Goal: Obtain resource: Download file/media

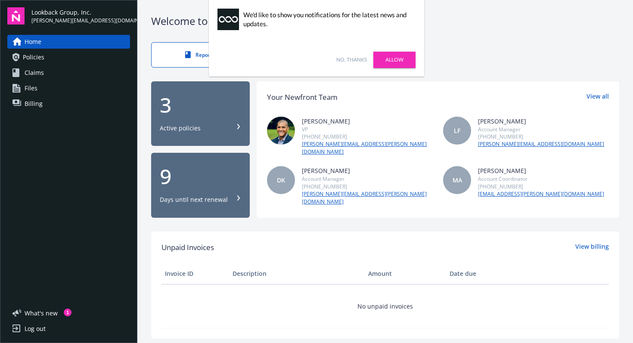
click at [358, 57] on link "No, thanks" at bounding box center [351, 60] width 31 height 8
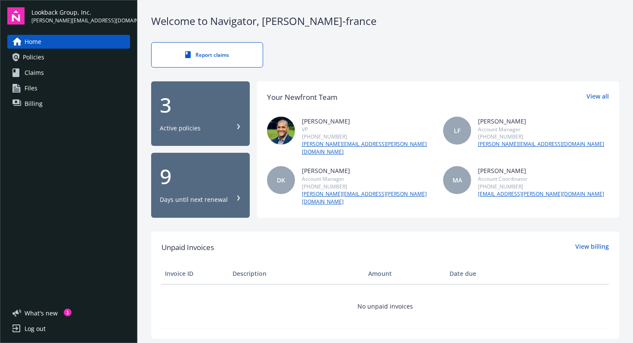
click at [38, 56] on span "Policies" at bounding box center [34, 57] width 22 height 14
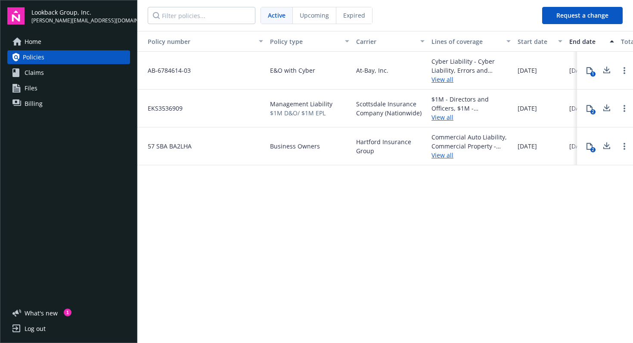
click at [436, 117] on link "View all" at bounding box center [471, 117] width 79 height 9
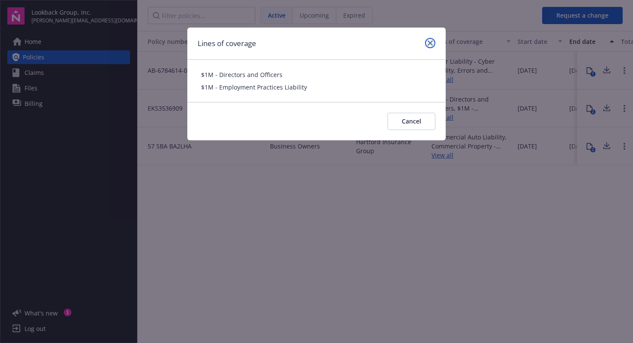
click at [429, 44] on icon "close" at bounding box center [430, 42] width 5 height 5
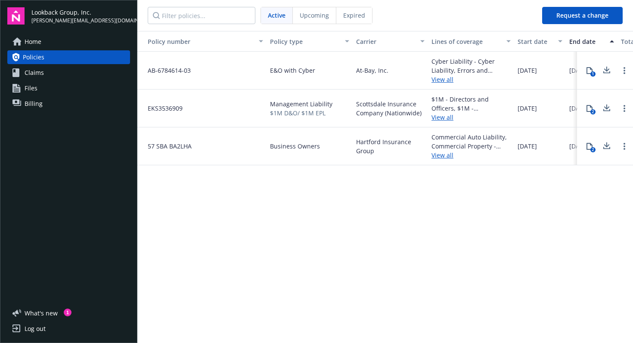
click at [606, 106] on icon at bounding box center [607, 108] width 10 height 11
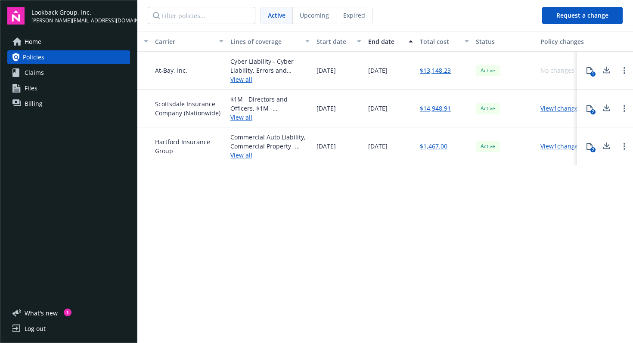
scroll to position [0, 215]
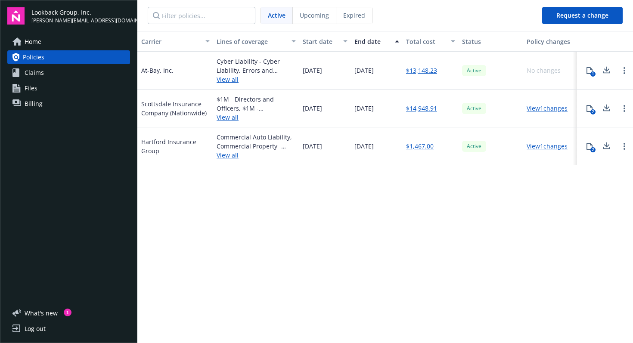
click at [535, 109] on link "View 1 changes" at bounding box center [547, 108] width 41 height 8
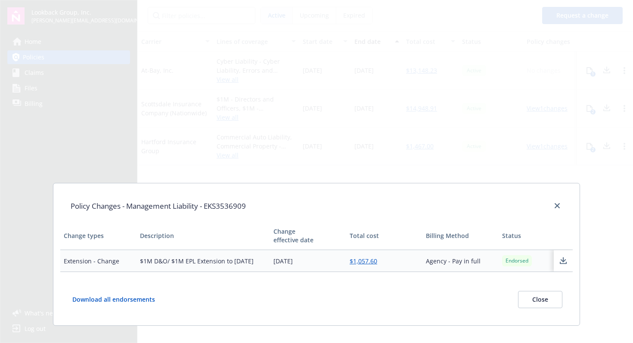
drag, startPoint x: 308, startPoint y: 261, endPoint x: 276, endPoint y: 262, distance: 32.4
click at [276, 262] on td "[DATE]" at bounding box center [308, 261] width 76 height 22
click at [325, 280] on div "Policy Changes - Management Liability - EKS3536909 Change types Description Cha…" at bounding box center [317, 254] width 528 height 143
drag, startPoint x: 231, startPoint y: 262, endPoint x: 258, endPoint y: 262, distance: 27.1
click at [258, 262] on td "$1M D&O/ $1M EPL Extension to [DATE]" at bounding box center [204, 261] width 134 height 22
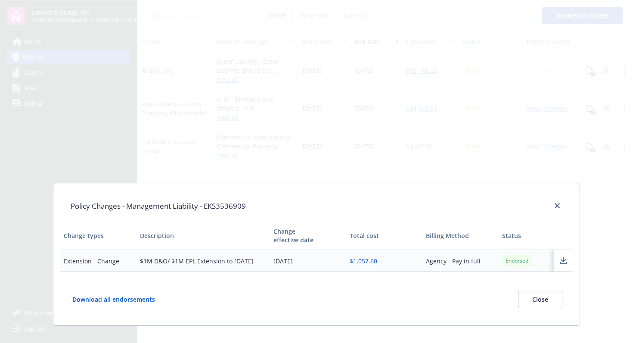
drag, startPoint x: 258, startPoint y: 262, endPoint x: 232, endPoint y: 262, distance: 26.3
click at [232, 262] on td "$1M D&O/ $1M EPL Extension to [DATE]" at bounding box center [204, 261] width 134 height 22
copy td "[DATE]"
click at [554, 205] on link "close" at bounding box center [557, 206] width 10 height 10
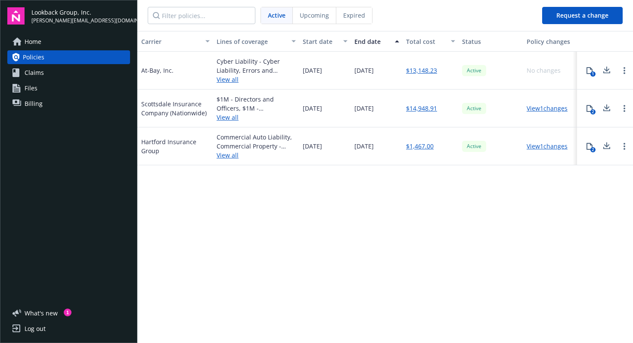
click at [234, 154] on link "View all" at bounding box center [256, 155] width 79 height 9
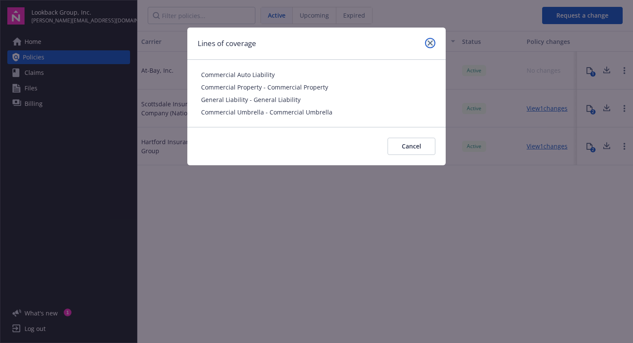
click at [428, 42] on icon "close" at bounding box center [430, 42] width 5 height 5
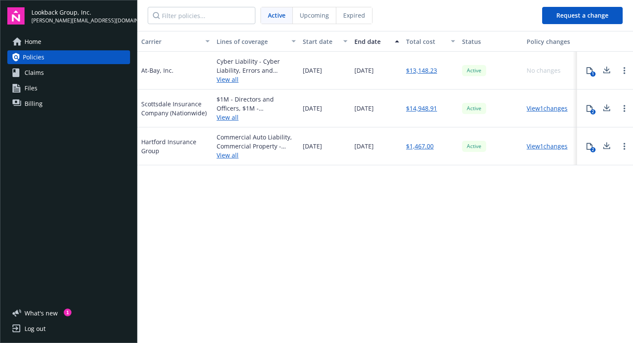
click at [228, 77] on link "View all" at bounding box center [256, 79] width 79 height 9
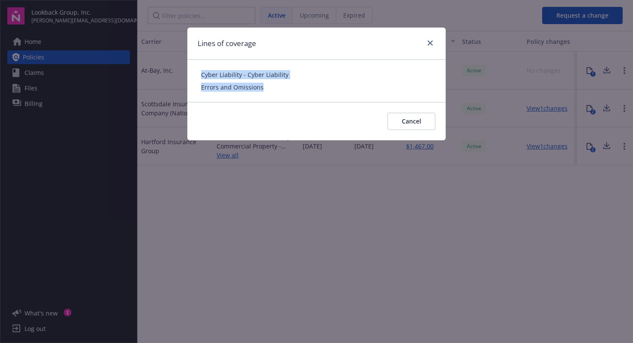
drag, startPoint x: 201, startPoint y: 75, endPoint x: 267, endPoint y: 88, distance: 67.7
click at [267, 88] on div "Cyber Liability - Cyber Liability Errors and Omissions" at bounding box center [316, 81] width 231 height 22
copy div "Cyber Liability - Cyber Liability Errors and Omissions"
click at [432, 41] on icon "close" at bounding box center [430, 42] width 5 height 5
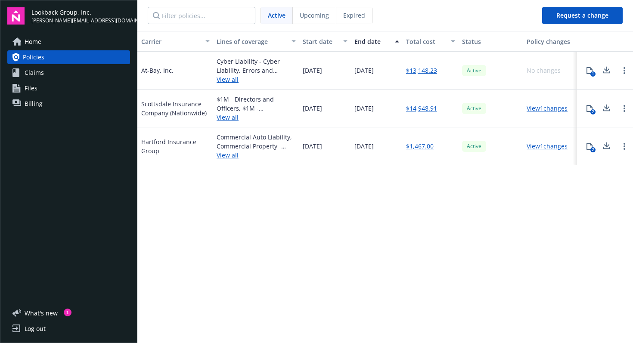
click at [235, 156] on link "View all" at bounding box center [256, 155] width 79 height 9
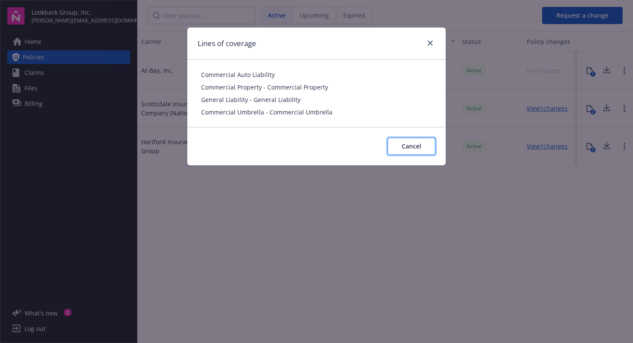
click at [405, 146] on span "Cancel" at bounding box center [411, 146] width 19 height 8
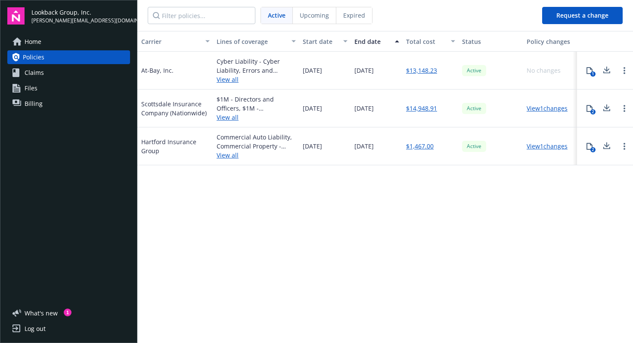
click at [608, 145] on icon at bounding box center [607, 146] width 10 height 11
click at [225, 156] on link "View all" at bounding box center [256, 155] width 79 height 9
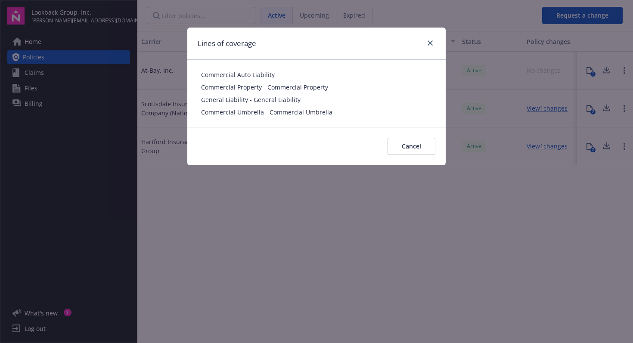
click at [226, 218] on div "Lines of coverage Commercial Auto Liability Commercial Property - Commercial Pr…" at bounding box center [316, 171] width 633 height 343
click at [405, 147] on span "Cancel" at bounding box center [411, 146] width 19 height 8
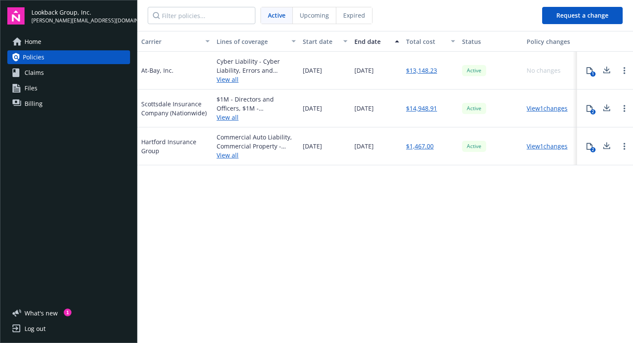
click at [233, 154] on link "View all" at bounding box center [256, 155] width 79 height 9
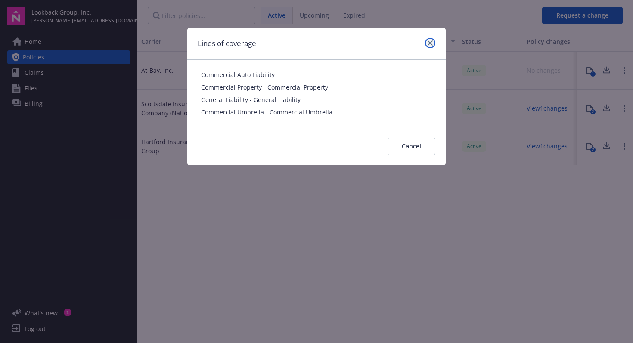
click at [429, 40] on icon "close" at bounding box center [430, 42] width 5 height 5
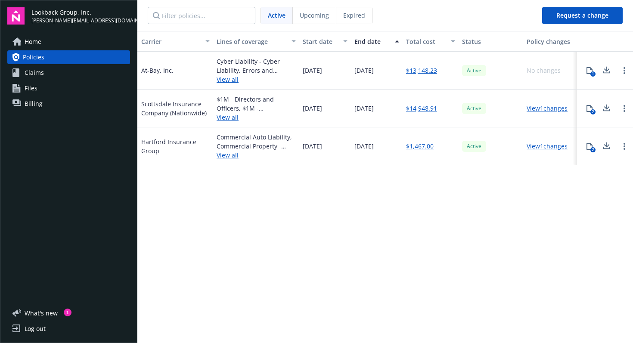
click at [233, 79] on link "View all" at bounding box center [256, 79] width 79 height 9
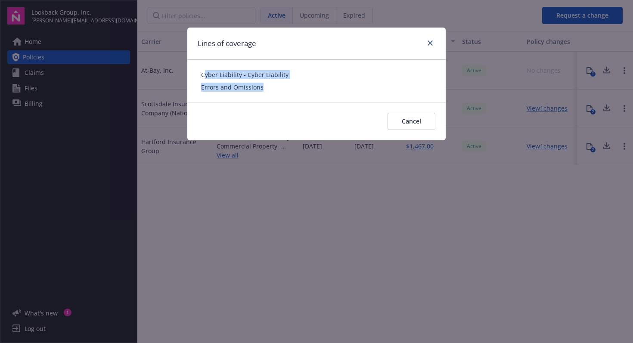
drag, startPoint x: 204, startPoint y: 74, endPoint x: 275, endPoint y: 88, distance: 72.8
click at [275, 88] on div "Cyber Liability - Cyber Liability Errors and Omissions" at bounding box center [316, 81] width 231 height 22
click at [275, 88] on span "Errors and Omissions" at bounding box center [316, 87] width 231 height 9
drag, startPoint x: 200, startPoint y: 75, endPoint x: 270, endPoint y: 91, distance: 71.8
click at [270, 91] on div "Cyber Liability - Cyber Liability Errors and Omissions" at bounding box center [316, 81] width 258 height 42
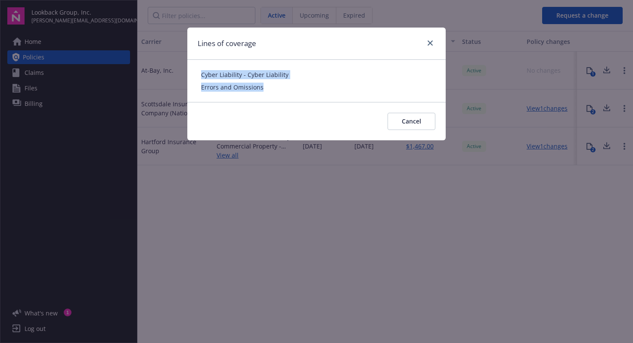
copy div "Cyber Liability - Cyber Liability Errors and Omissions"
click at [254, 210] on div "Lines of coverage Cyber Liability - Cyber Liability Errors and Omissions Cancel" at bounding box center [316, 171] width 633 height 343
click at [430, 44] on icon "close" at bounding box center [430, 42] width 5 height 5
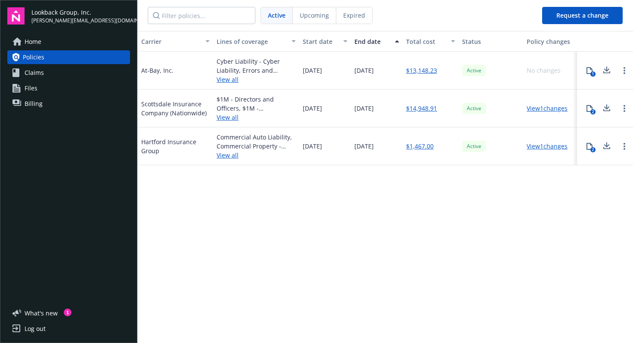
click at [232, 118] on link "View all" at bounding box center [256, 117] width 79 height 9
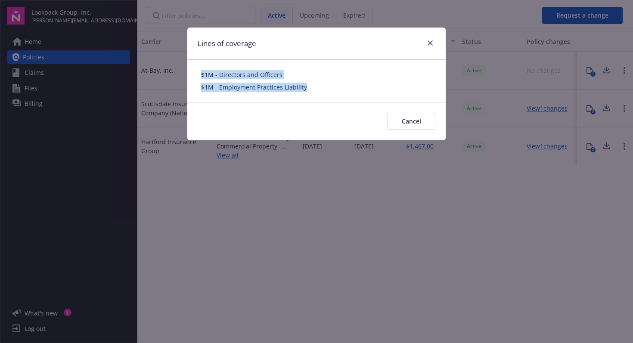
drag, startPoint x: 316, startPoint y: 90, endPoint x: 200, endPoint y: 70, distance: 117.6
click at [200, 70] on div "$1M - Directors and Officers $1M - Employment Practices Liability" at bounding box center [316, 81] width 258 height 42
click at [209, 216] on div "Lines of coverage $1M - Directors and Officers $1M - Employment Practices Liabi…" at bounding box center [316, 171] width 633 height 343
click at [429, 40] on link "close" at bounding box center [430, 43] width 10 height 10
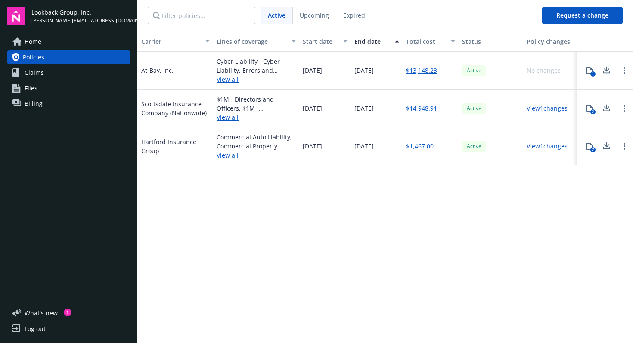
click at [227, 123] on div "$1M - Directors and Officers, $1M - Employment Practices Liability View all" at bounding box center [256, 109] width 86 height 38
click at [227, 118] on link "View all" at bounding box center [256, 117] width 79 height 9
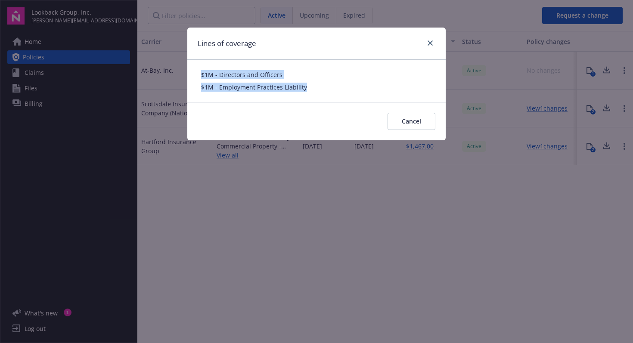
drag, startPoint x: 200, startPoint y: 75, endPoint x: 365, endPoint y: 90, distance: 165.8
click at [365, 90] on div "$1M - Directors and Officers $1M - Employment Practices Liability" at bounding box center [316, 81] width 258 height 42
copy div "$1M - Directors and Officers $1M - Employment Practices Liability"
click at [407, 121] on span "Cancel" at bounding box center [411, 121] width 19 height 8
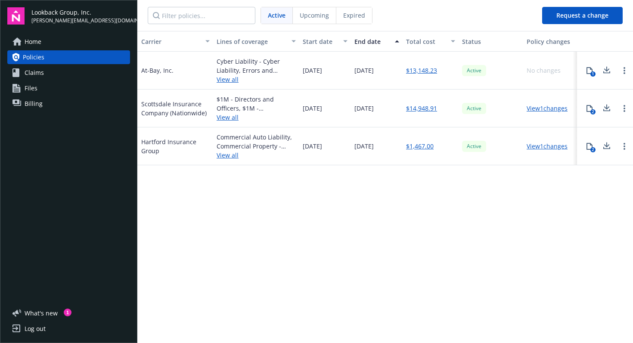
click at [230, 79] on link "View all" at bounding box center [256, 79] width 79 height 9
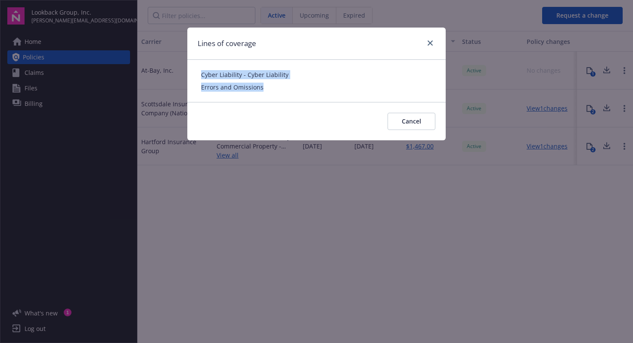
drag, startPoint x: 202, startPoint y: 75, endPoint x: 267, endPoint y: 90, distance: 66.9
click at [267, 90] on div "Cyber Liability - Cyber Liability Errors and Omissions" at bounding box center [316, 81] width 231 height 22
click at [523, 251] on div "Lines of coverage Cyber Liability - Cyber Liability Errors and Omissions Cancel" at bounding box center [316, 171] width 633 height 343
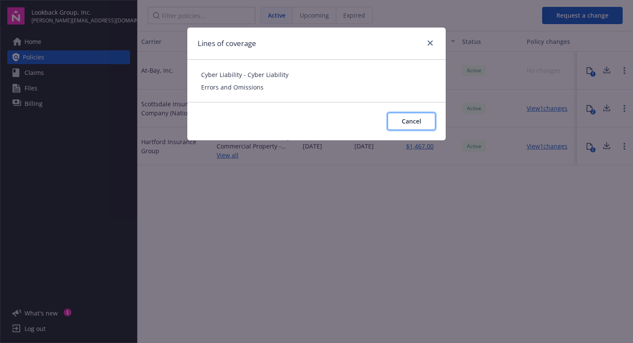
click at [412, 121] on span "Cancel" at bounding box center [411, 121] width 19 height 8
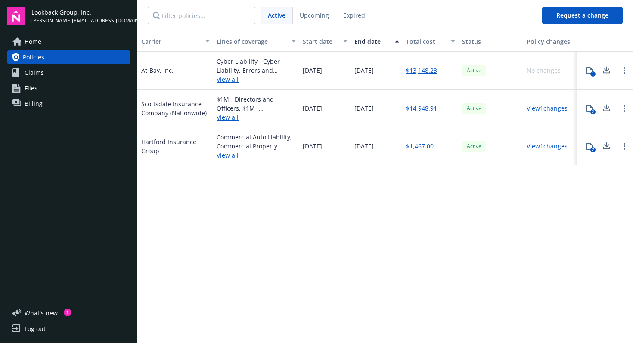
click at [607, 70] on icon at bounding box center [607, 68] width 6 height 5
click at [265, 234] on div "Policy number Policy type Carrier Lines of coverage Start date End date Total c…" at bounding box center [385, 186] width 496 height 311
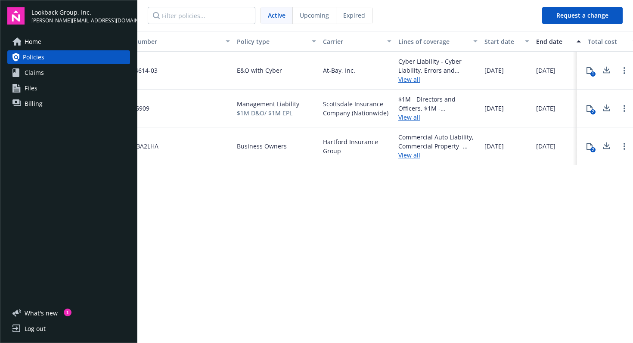
scroll to position [0, 0]
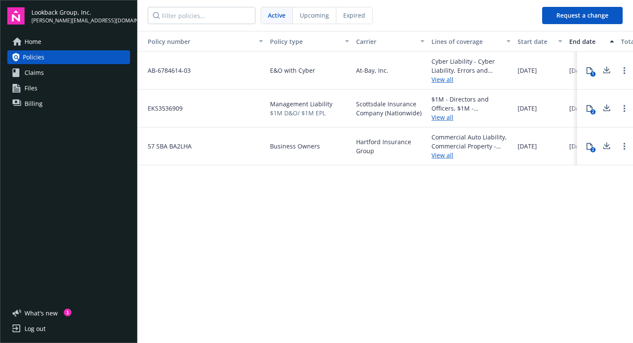
click at [193, 130] on div "57 SBA BA2LHA" at bounding box center [201, 147] width 129 height 38
click at [143, 99] on div "EKS3536909" at bounding box center [201, 109] width 129 height 38
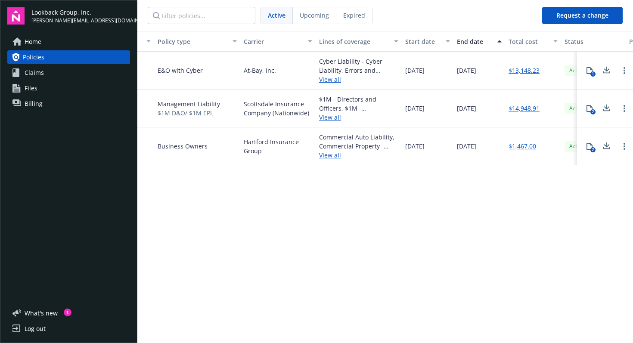
scroll to position [0, 215]
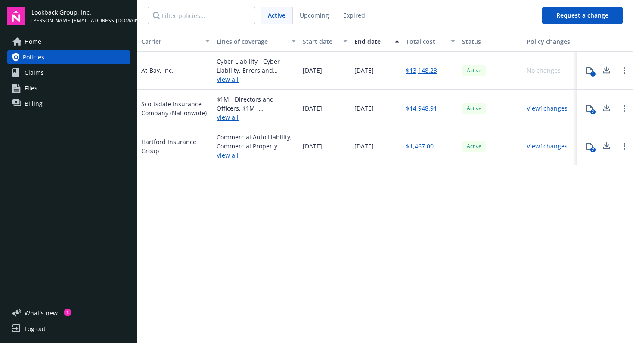
click at [555, 109] on link "View 1 changes" at bounding box center [547, 108] width 41 height 8
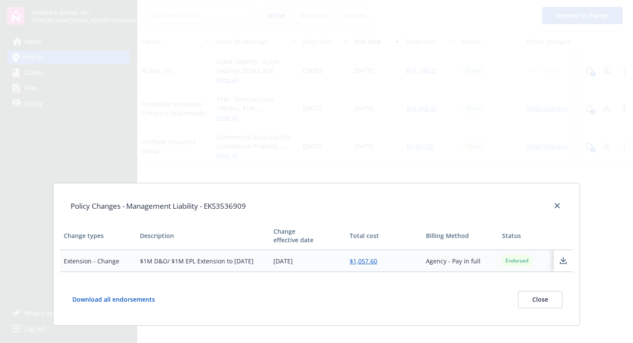
click at [371, 262] on link "$1,057.60" at bounding box center [364, 261] width 28 height 8
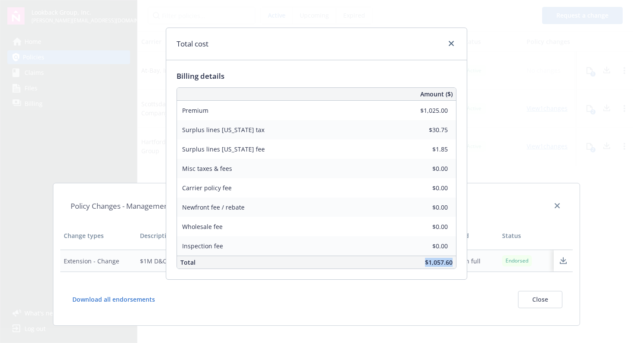
drag, startPoint x: 424, startPoint y: 264, endPoint x: 464, endPoint y: 264, distance: 39.6
click at [464, 264] on div "Billing details Amount ($) Premium $1,025.00 Surplus lines [US_STATE] tax $30.7…" at bounding box center [316, 169] width 301 height 219
click at [539, 146] on div "Total cost Billing details Amount ($) Premium $1,025.00 Surplus lines [US_STATE…" at bounding box center [316, 171] width 633 height 343
click at [451, 44] on icon "close" at bounding box center [451, 43] width 5 height 5
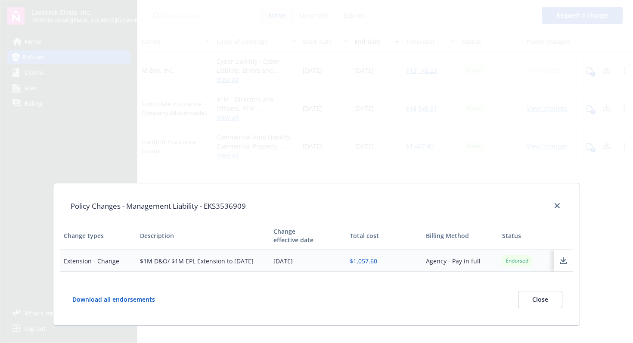
click at [435, 181] on div "Policy Changes - Management Liability - EKS3536909 Change types Description Cha…" at bounding box center [316, 171] width 633 height 343
click at [558, 204] on icon "close" at bounding box center [557, 205] width 5 height 5
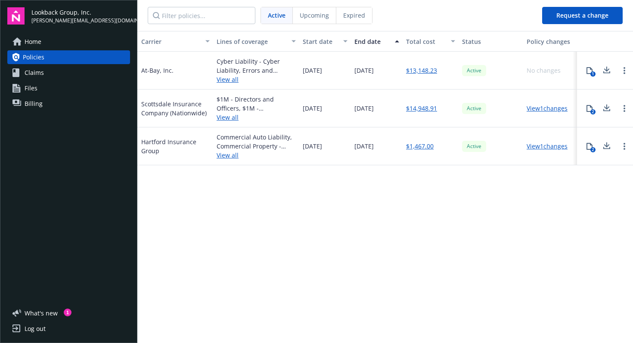
click at [542, 110] on link "View 1 changes" at bounding box center [547, 108] width 41 height 8
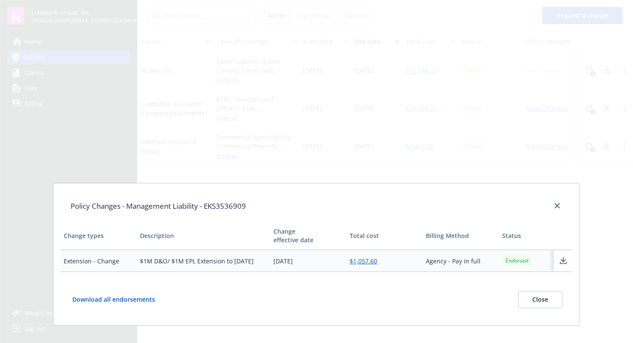
drag, startPoint x: 195, startPoint y: 263, endPoint x: 258, endPoint y: 263, distance: 62.9
click at [258, 263] on td "$1M D&O/ $1M EPL Extension to [DATE]" at bounding box center [204, 261] width 134 height 22
copy td "Extension to [DATE]"
click at [372, 259] on link "$1,057.60" at bounding box center [364, 261] width 28 height 8
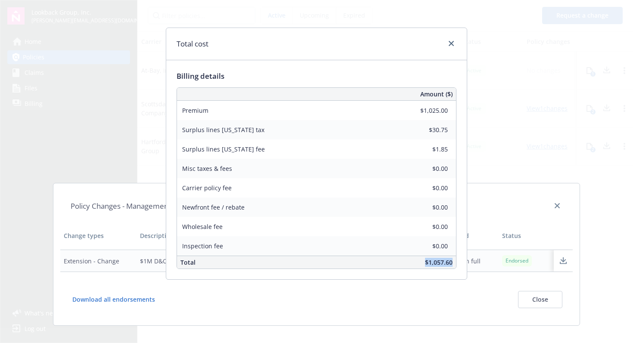
drag, startPoint x: 426, startPoint y: 264, endPoint x: 456, endPoint y: 264, distance: 30.6
click at [456, 264] on div "Amount ($) Premium $1,025.00 Surplus lines [US_STATE] tax $30.75 Surplus lines …" at bounding box center [317, 178] width 280 height 182
copy span "$1,057.60"
click at [140, 137] on div "Total cost Billing details Amount ($) Premium $1,025.00 Surplus lines [US_STATE…" at bounding box center [316, 171] width 633 height 343
click at [451, 41] on icon "close" at bounding box center [451, 43] width 5 height 5
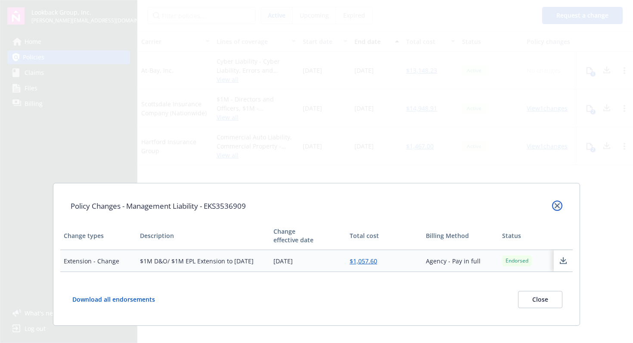
click at [557, 206] on icon "close" at bounding box center [557, 205] width 5 height 5
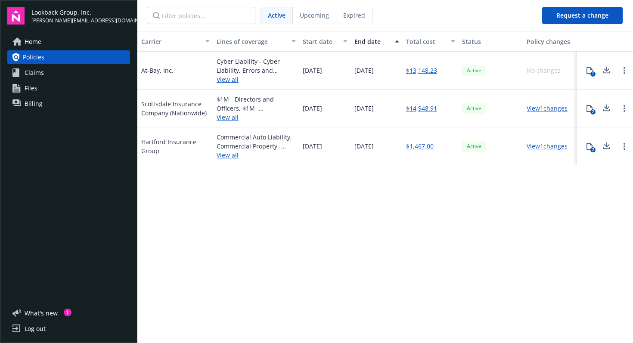
click at [230, 81] on link "View all" at bounding box center [256, 79] width 79 height 9
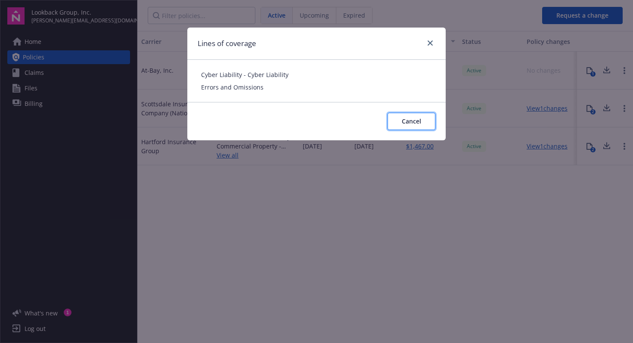
click at [409, 122] on span "Cancel" at bounding box center [411, 121] width 19 height 8
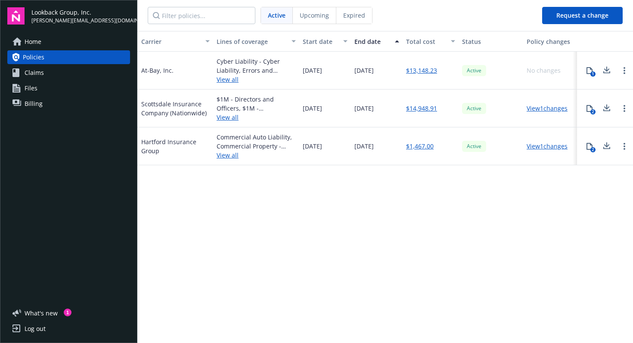
click at [230, 153] on link "View all" at bounding box center [256, 155] width 79 height 9
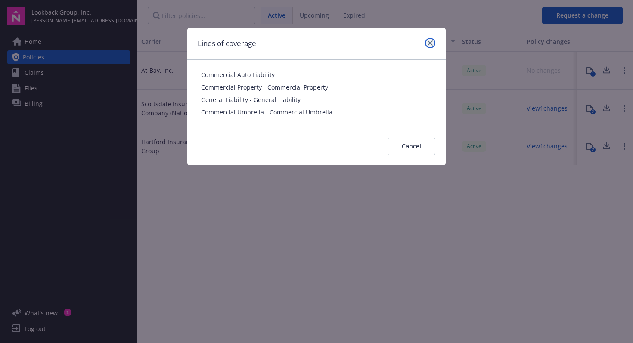
click at [431, 43] on icon "close" at bounding box center [430, 42] width 5 height 5
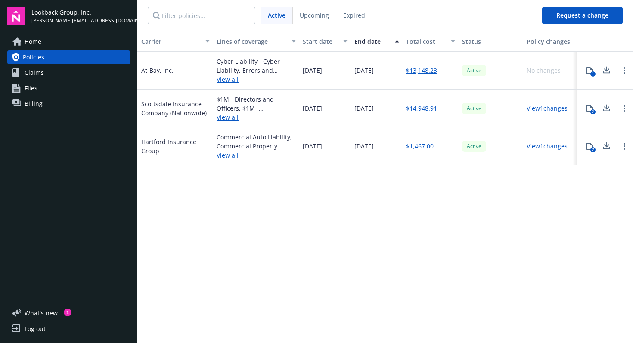
click at [222, 156] on link "View all" at bounding box center [256, 155] width 79 height 9
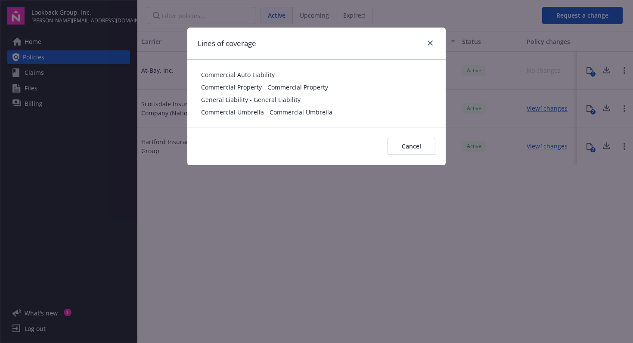
click at [225, 199] on div "Lines of coverage Commercial Auto Liability Commercial Property - Commercial Pr…" at bounding box center [316, 171] width 633 height 343
click at [407, 146] on span "Cancel" at bounding box center [411, 146] width 19 height 8
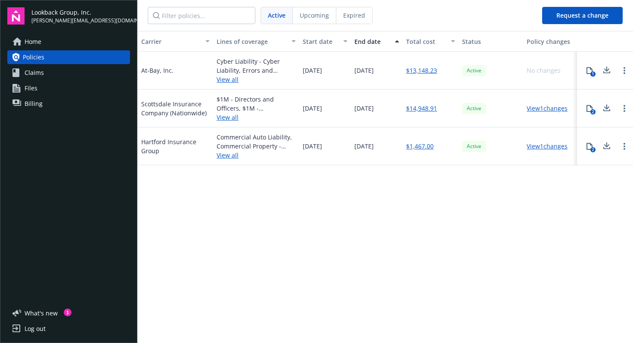
click at [231, 81] on link "View all" at bounding box center [256, 79] width 79 height 9
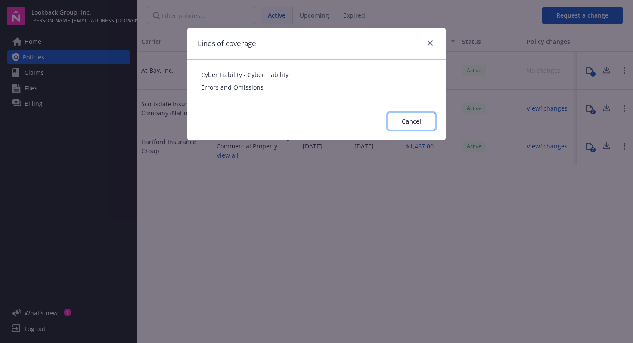
click at [408, 119] on span "Cancel" at bounding box center [411, 121] width 19 height 8
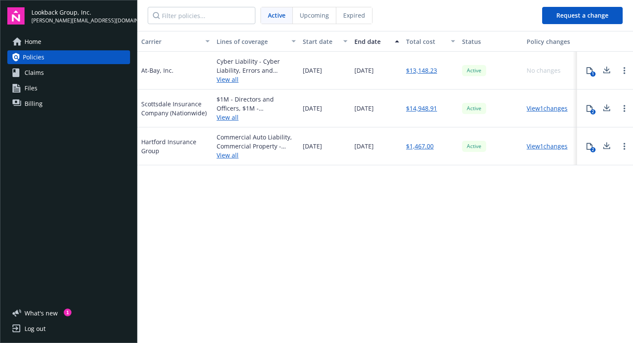
click at [227, 78] on link "View all" at bounding box center [256, 79] width 79 height 9
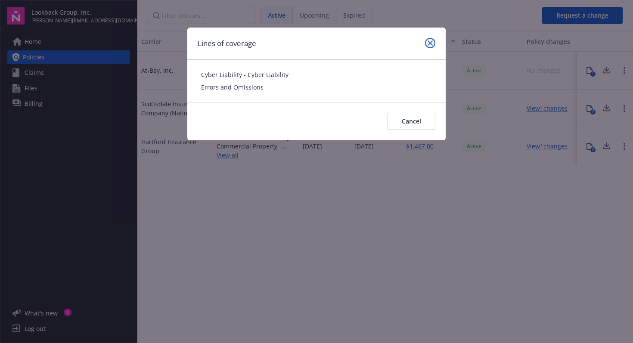
click at [431, 41] on icon "close" at bounding box center [430, 42] width 5 height 5
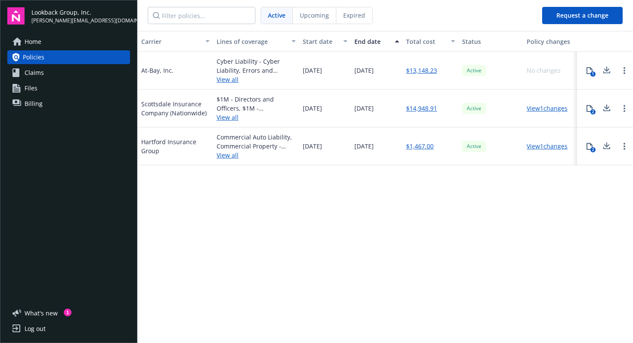
click at [230, 152] on link "View all" at bounding box center [256, 155] width 79 height 9
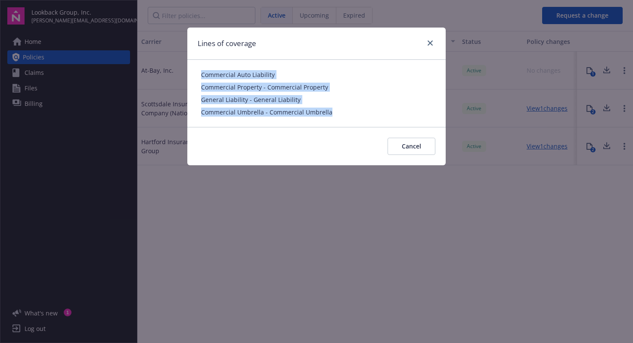
drag, startPoint x: 336, startPoint y: 117, endPoint x: 201, endPoint y: 66, distance: 143.7
click at [201, 66] on div "Commercial Auto Liability Commercial Property - Commercial Property General Lia…" at bounding box center [316, 93] width 258 height 67
copy div "Commercial Auto Liability Commercial Property - Commercial Property General Lia…"
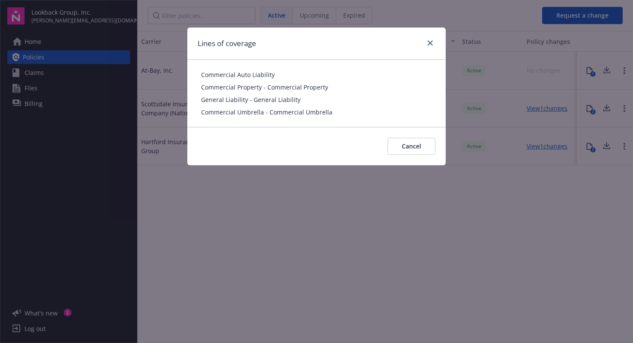
click at [350, 234] on div "Lines of coverage Commercial Auto Liability Commercial Property - Commercial Pr…" at bounding box center [316, 171] width 633 height 343
click at [433, 43] on icon "close" at bounding box center [430, 42] width 5 height 5
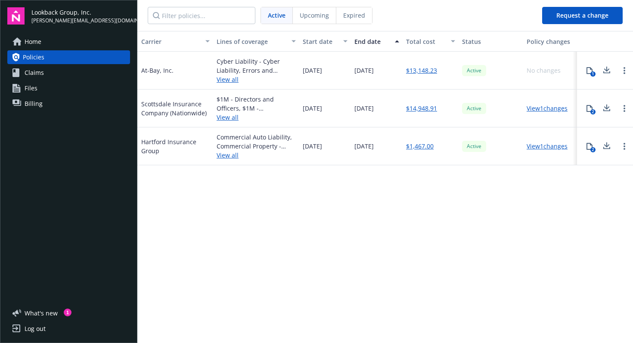
click at [233, 118] on link "View all" at bounding box center [256, 117] width 79 height 9
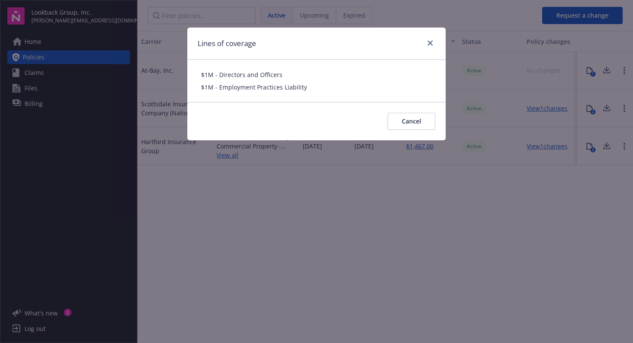
drag, startPoint x: 203, startPoint y: 74, endPoint x: 305, endPoint y: 90, distance: 103.3
click at [305, 90] on div "$1M - Directors and Officers $1M - Employment Practices Liability" at bounding box center [316, 81] width 231 height 22
drag, startPoint x: 305, startPoint y: 90, endPoint x: 202, endPoint y: 70, distance: 104.9
click at [202, 69] on div "$1M - Directors and Officers $1M - Employment Practices Liability" at bounding box center [316, 81] width 258 height 42
copy div "$1M - Directors and Officers $1M - Employment Practices Liability"
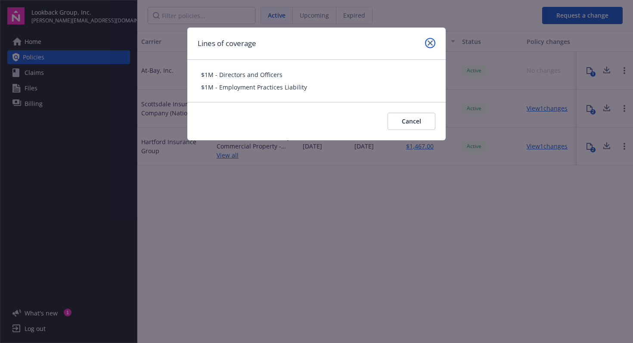
click at [425, 42] on link "close" at bounding box center [430, 43] width 10 height 10
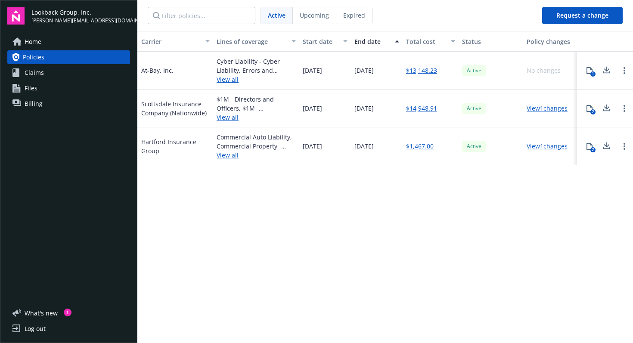
click at [232, 79] on link "View all" at bounding box center [256, 79] width 79 height 9
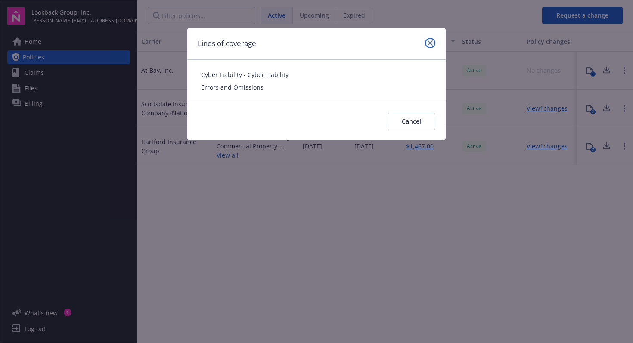
click at [432, 42] on icon "close" at bounding box center [430, 42] width 5 height 5
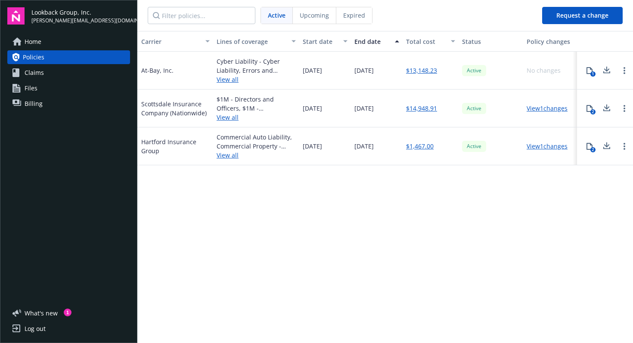
click at [234, 155] on link "View all" at bounding box center [256, 155] width 79 height 9
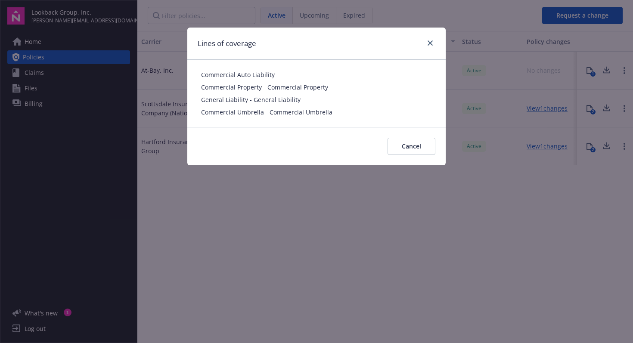
click at [272, 227] on div "Lines of coverage Commercial Auto Liability Commercial Property - Commercial Pr…" at bounding box center [316, 171] width 633 height 343
click at [429, 44] on icon "close" at bounding box center [430, 42] width 5 height 5
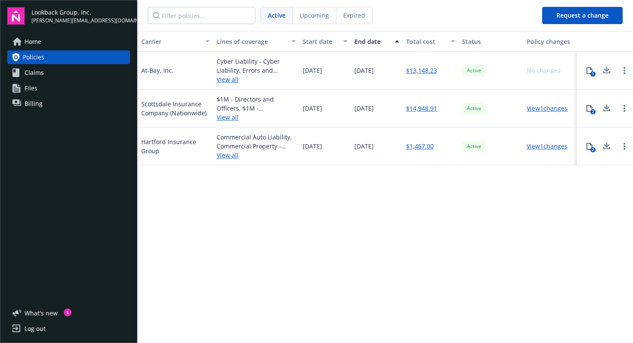
click at [229, 79] on link "View all" at bounding box center [256, 79] width 79 height 9
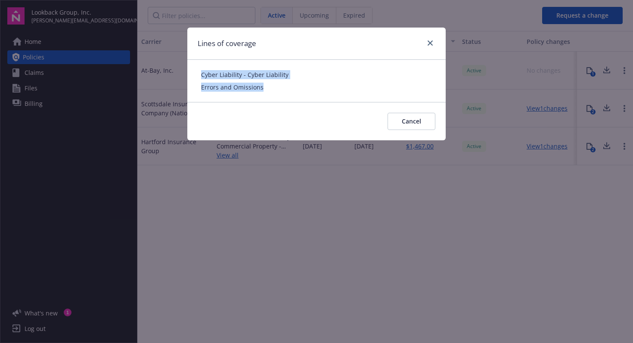
drag, startPoint x: 201, startPoint y: 76, endPoint x: 272, endPoint y: 84, distance: 71.6
click at [273, 84] on div "Cyber Liability - Cyber Liability Errors and Omissions" at bounding box center [316, 81] width 231 height 22
copy div "Cyber Liability - Cyber Liability Errors and Omissions"
click at [430, 42] on icon "close" at bounding box center [430, 42] width 5 height 5
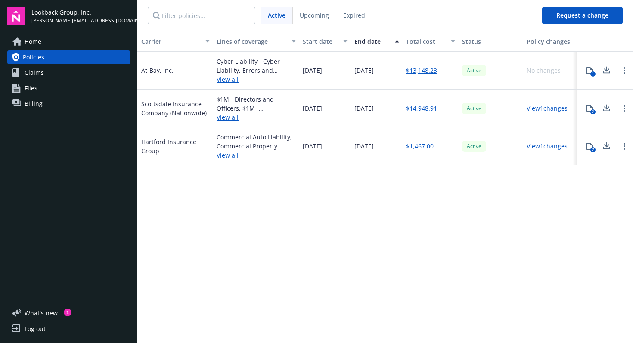
click at [607, 71] on icon at bounding box center [607, 68] width 6 height 5
click at [233, 81] on link "View all" at bounding box center [256, 79] width 79 height 9
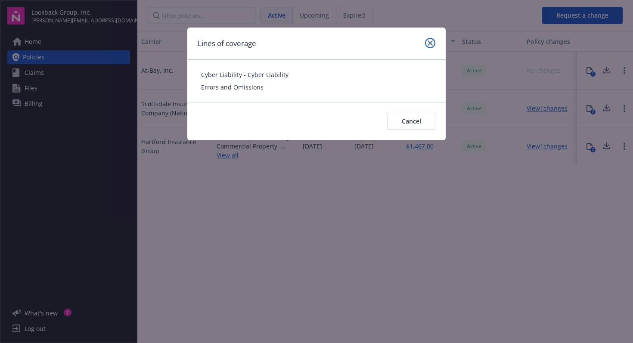
click at [429, 44] on icon "close" at bounding box center [430, 42] width 5 height 5
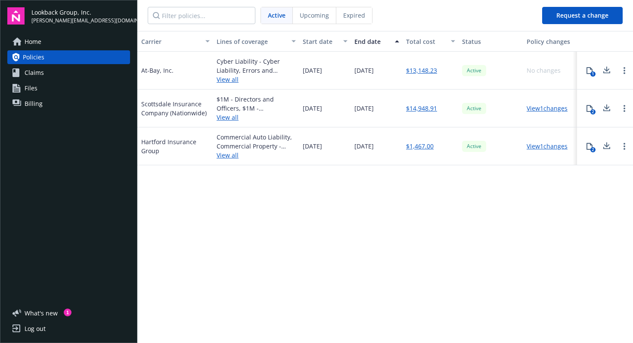
click at [541, 108] on link "View 1 changes" at bounding box center [547, 108] width 41 height 8
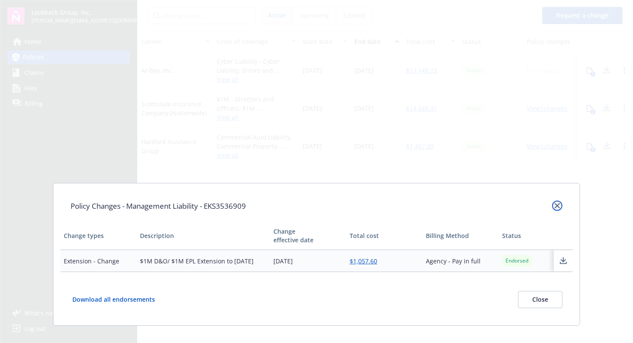
click at [557, 204] on icon "close" at bounding box center [557, 205] width 5 height 5
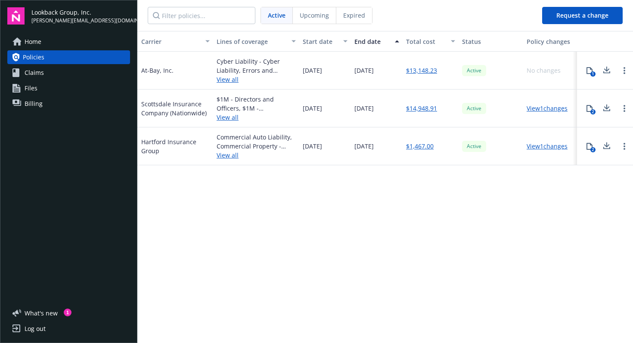
click at [229, 117] on link "View all" at bounding box center [256, 117] width 79 height 9
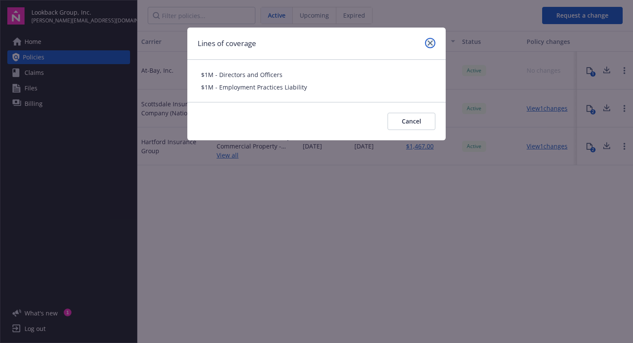
click at [432, 43] on icon "close" at bounding box center [430, 42] width 5 height 5
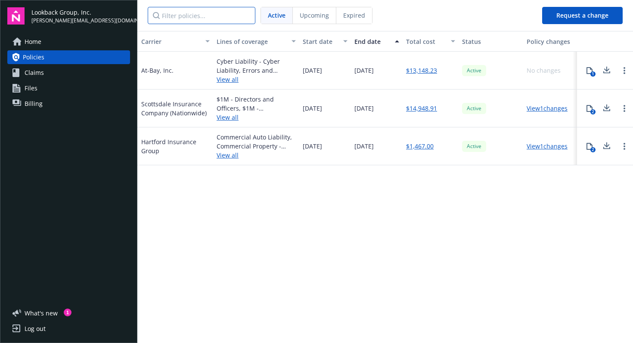
click at [178, 7] on input "Filter policies..." at bounding box center [202, 15] width 108 height 17
click at [225, 80] on link "View all" at bounding box center [256, 79] width 79 height 9
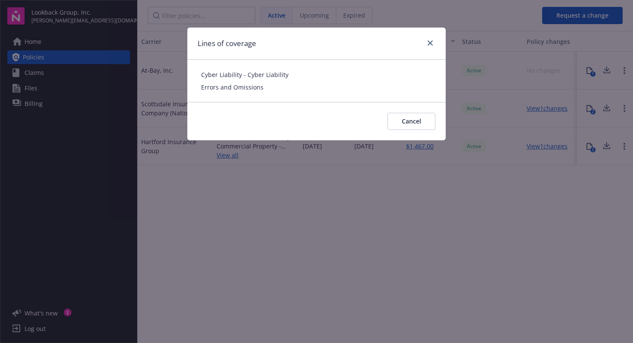
click at [166, 91] on div "Lines of coverage Cyber Liability - Cyber Liability Errors and Omissions Cancel" at bounding box center [316, 171] width 633 height 343
click at [405, 120] on span "Cancel" at bounding box center [411, 121] width 19 height 8
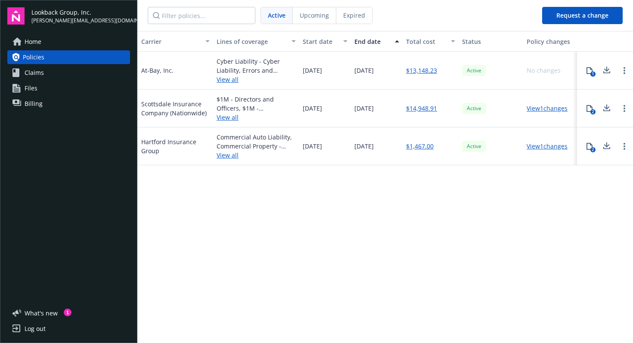
click at [225, 119] on link "View all" at bounding box center [256, 117] width 79 height 9
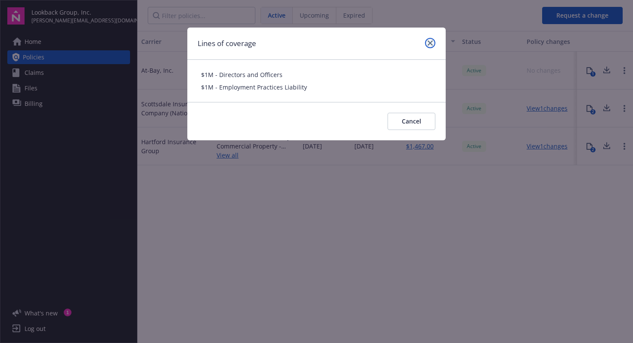
click at [429, 44] on icon "close" at bounding box center [430, 42] width 5 height 5
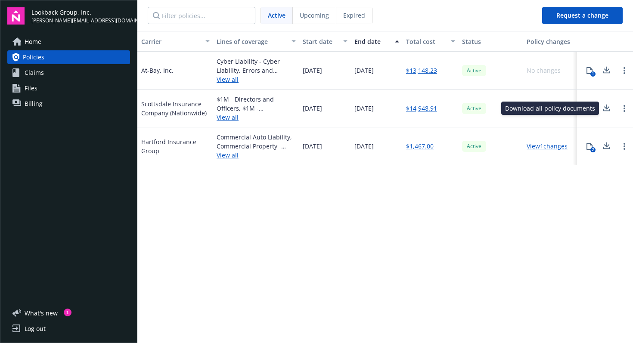
click at [606, 106] on icon at bounding box center [607, 108] width 10 height 11
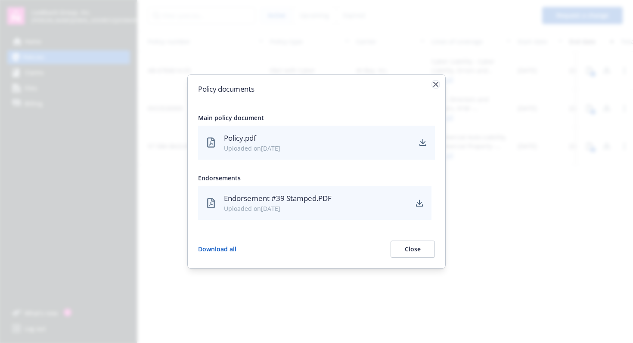
click at [436, 83] on icon "button" at bounding box center [435, 84] width 5 height 5
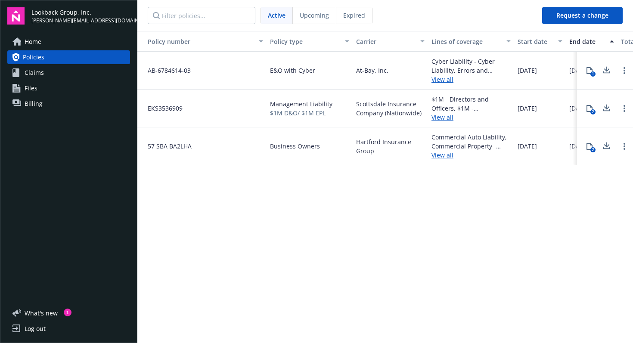
click at [604, 144] on icon at bounding box center [607, 146] width 10 height 11
